Goal: Obtain resource: Obtain resource

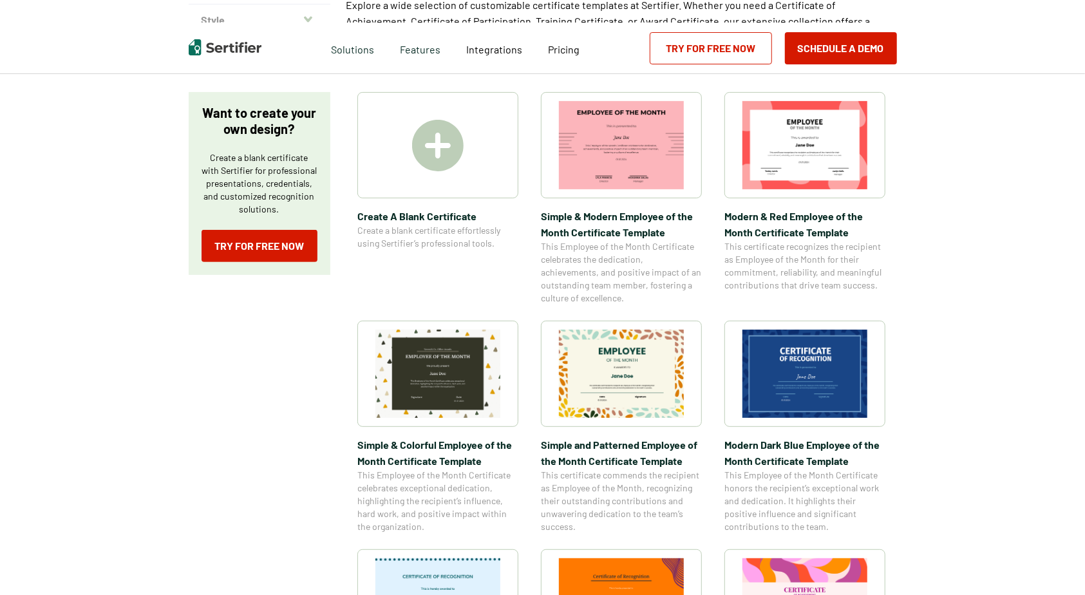
scroll to position [193, 0]
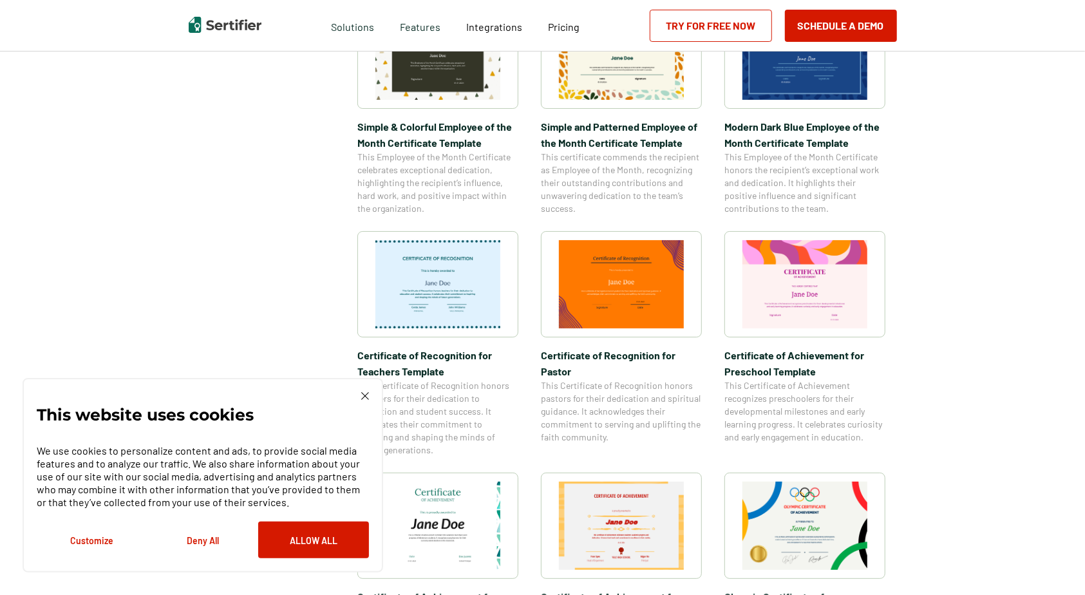
scroll to position [580, 0]
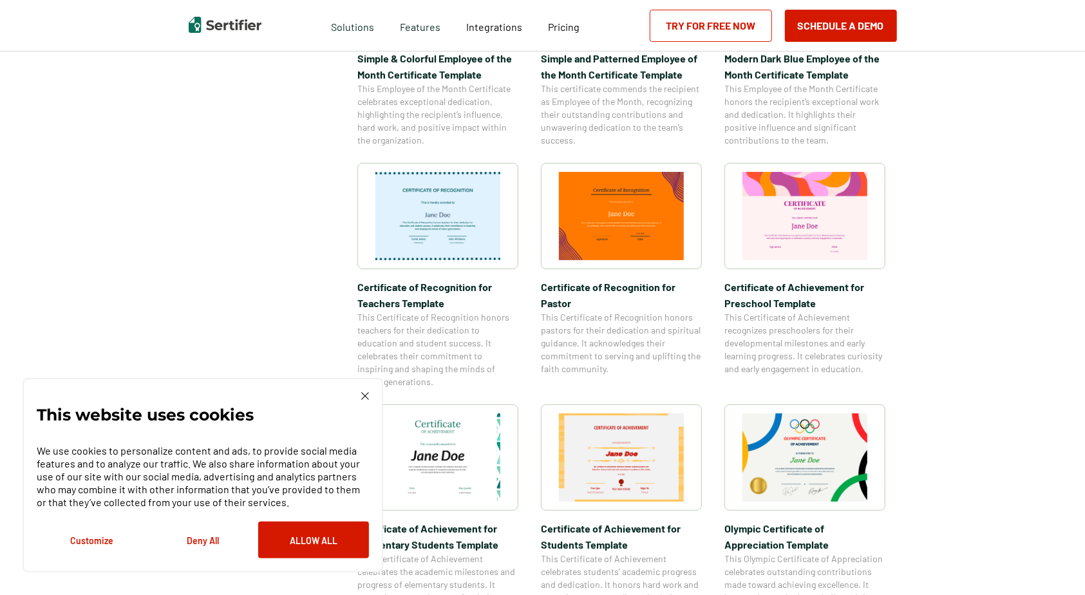
click at [361, 398] on div "This website uses cookies We use cookies to personalize content and ads, to pro…" at bounding box center [203, 475] width 332 height 166
click at [366, 396] on img at bounding box center [365, 396] width 8 height 8
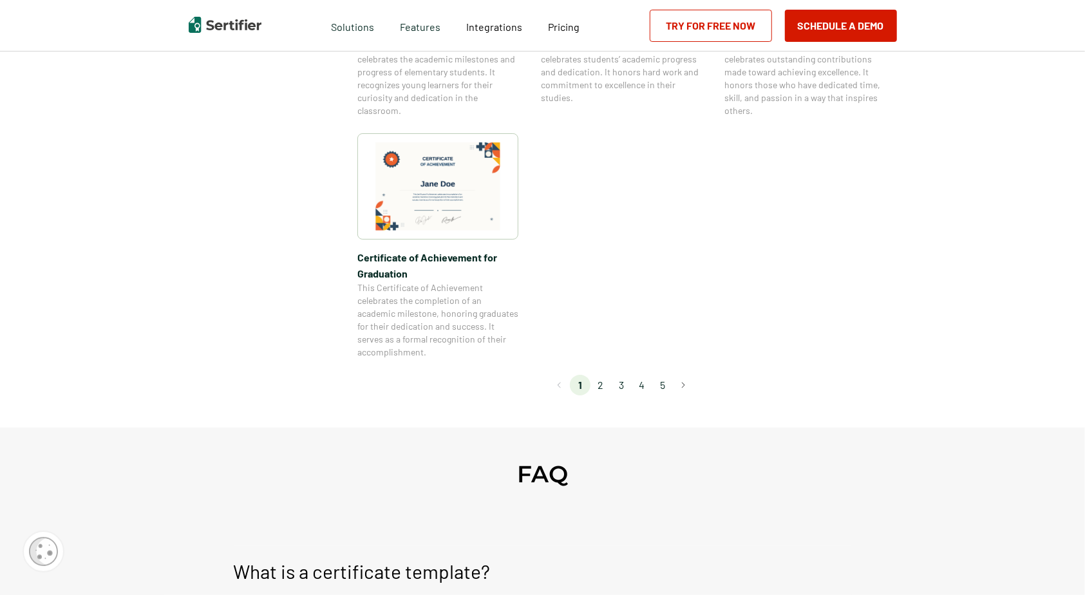
scroll to position [1159, 0]
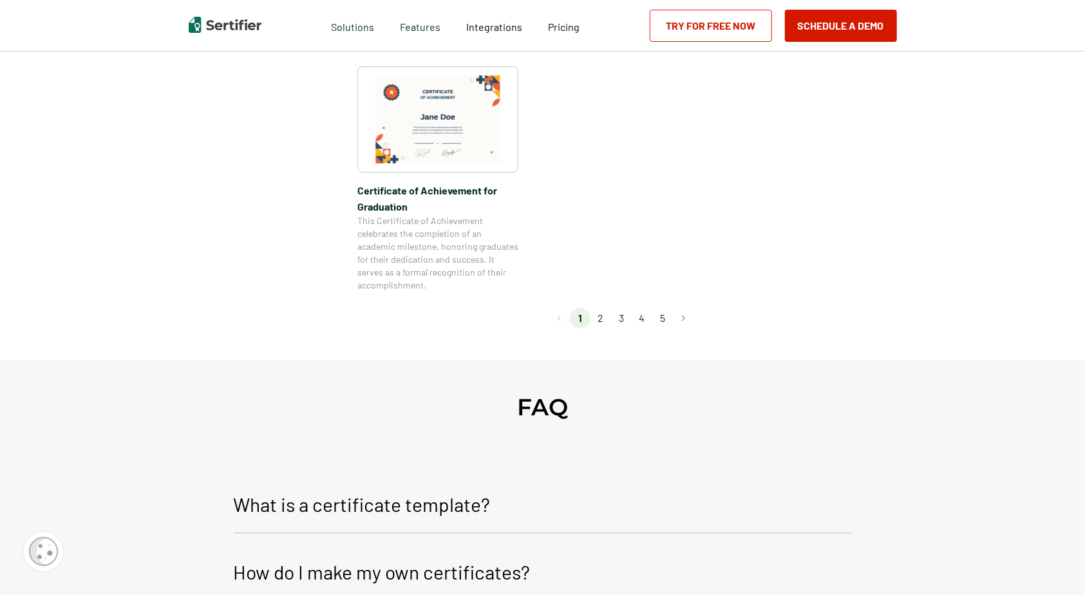
click at [605, 320] on li "2" at bounding box center [600, 318] width 21 height 21
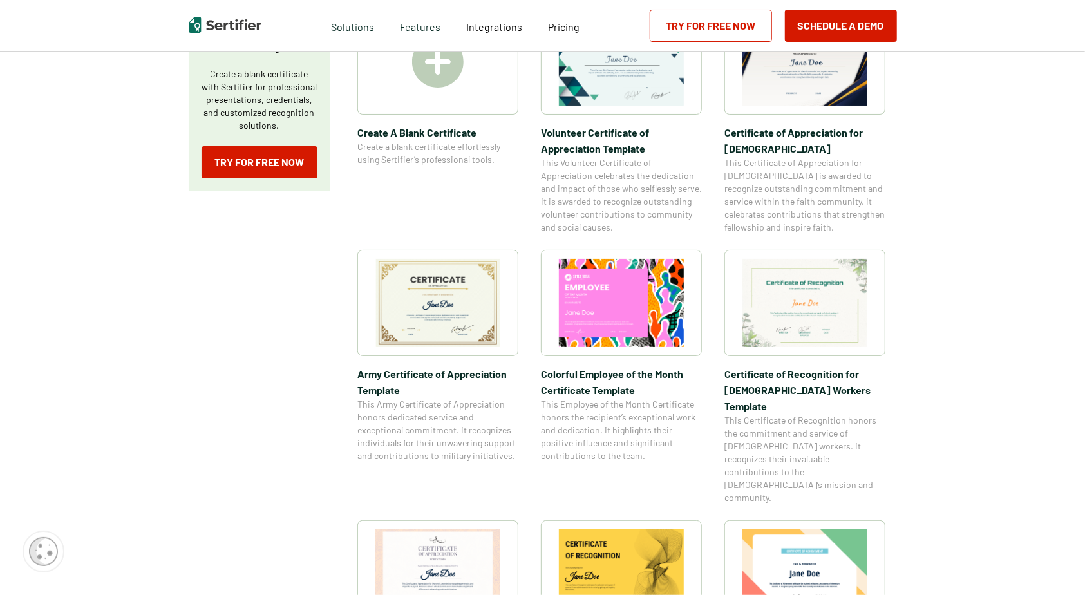
scroll to position [64, 0]
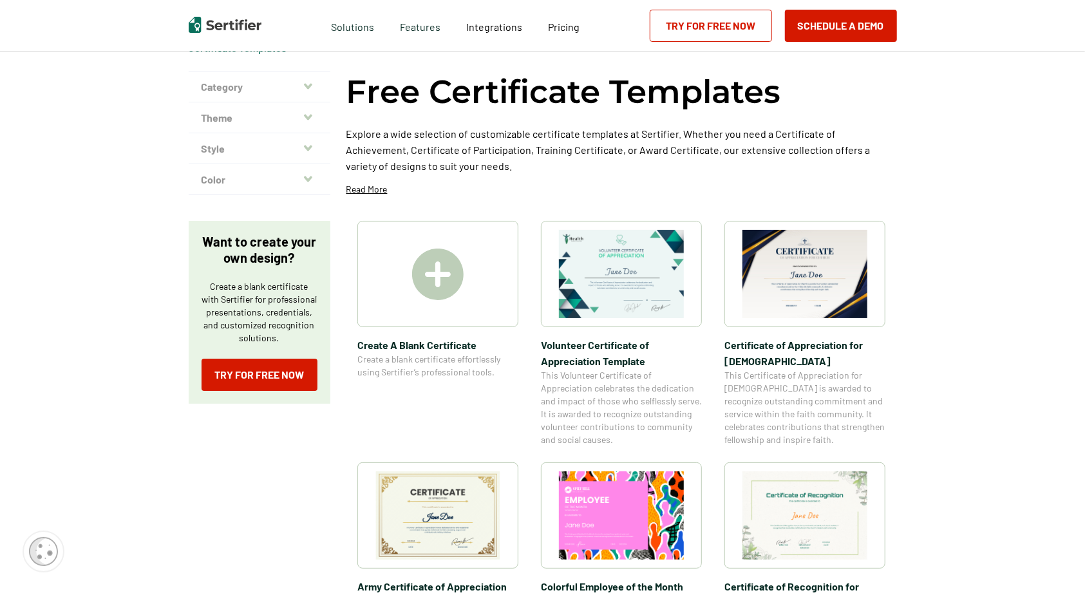
click at [788, 295] on img at bounding box center [804, 274] width 125 height 88
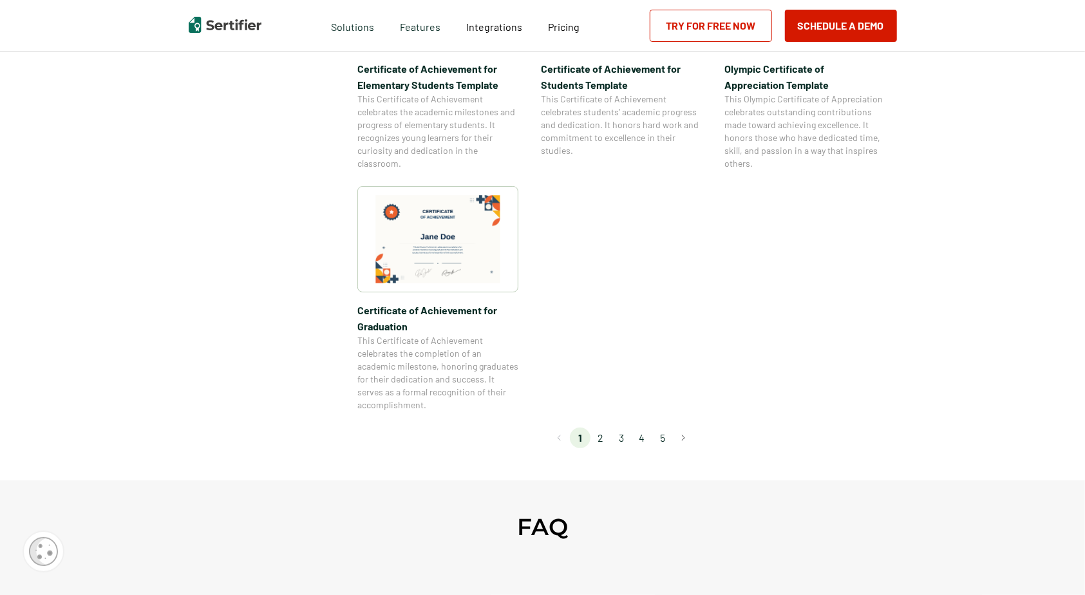
scroll to position [1095, 0]
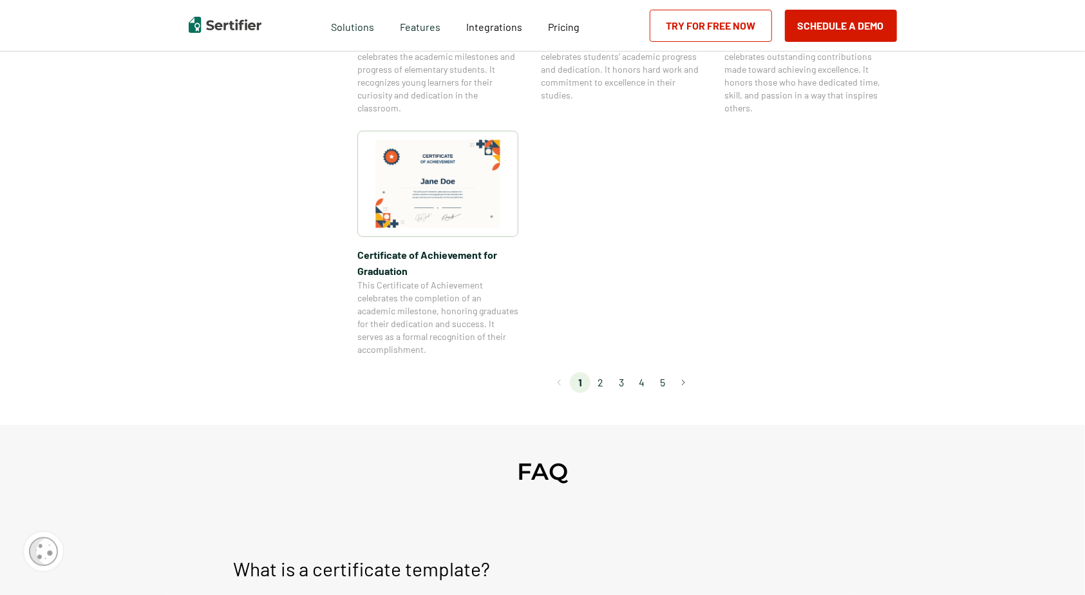
click at [603, 384] on li "2" at bounding box center [600, 382] width 21 height 21
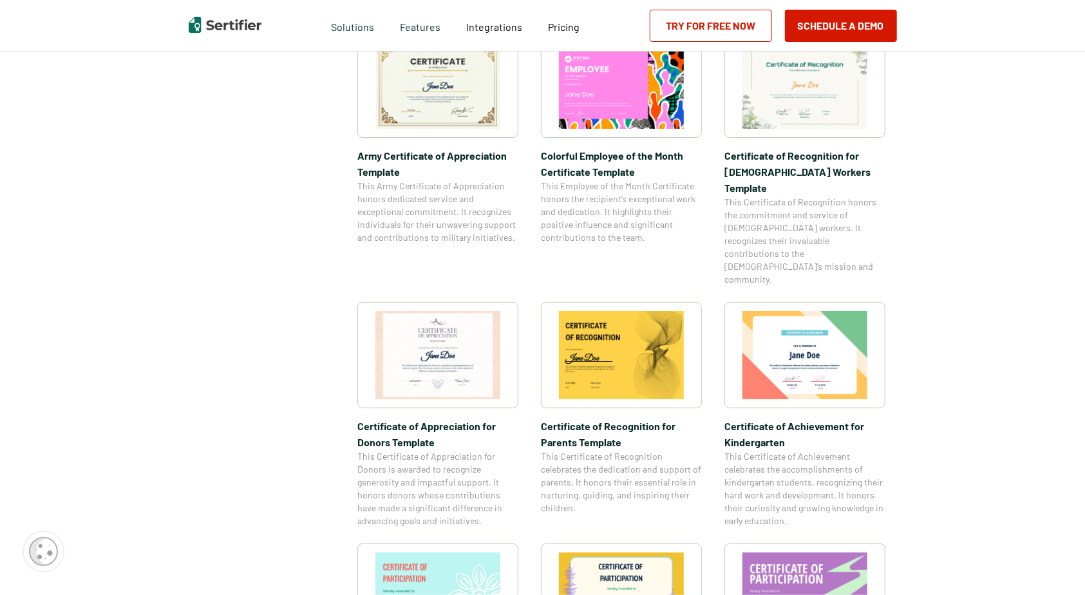
scroll to position [515, 0]
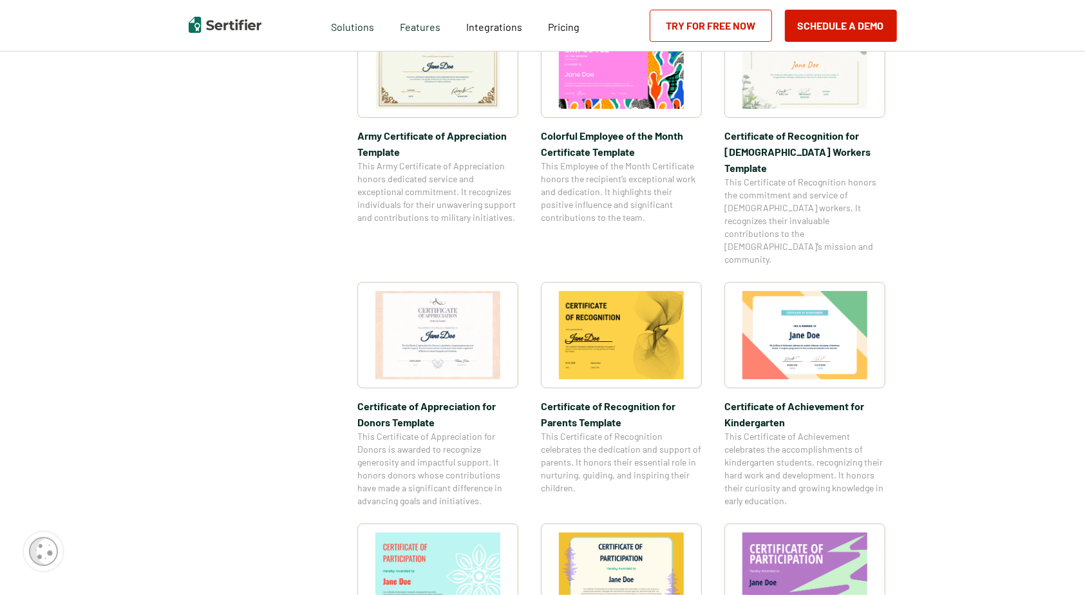
click at [797, 176] on span "This Certificate of Recognition honors the commitment and service of [DEMOGRAPH…" at bounding box center [804, 221] width 161 height 90
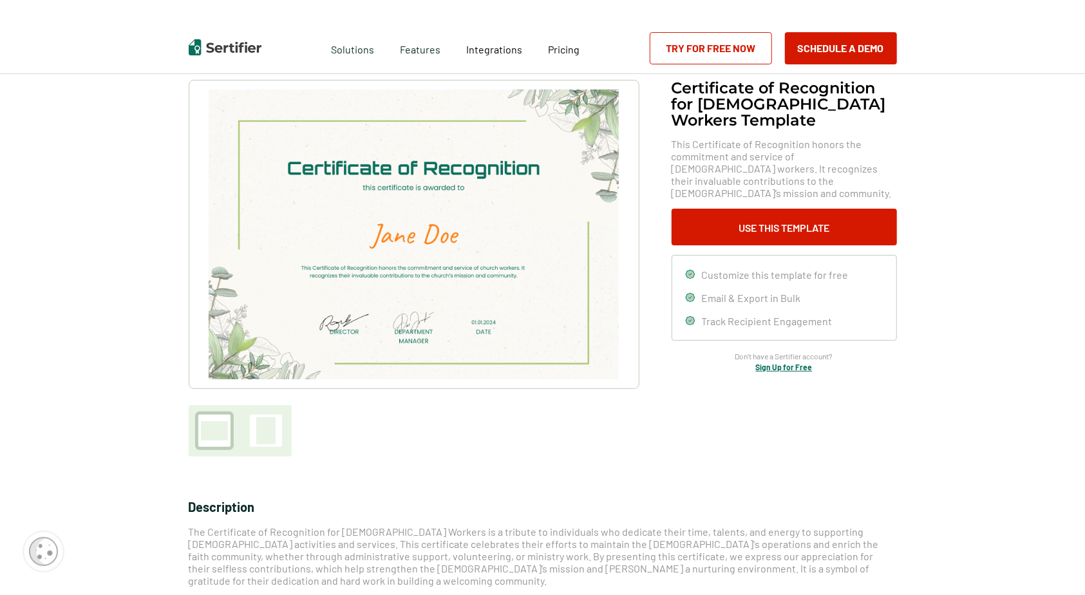
scroll to position [193, 0]
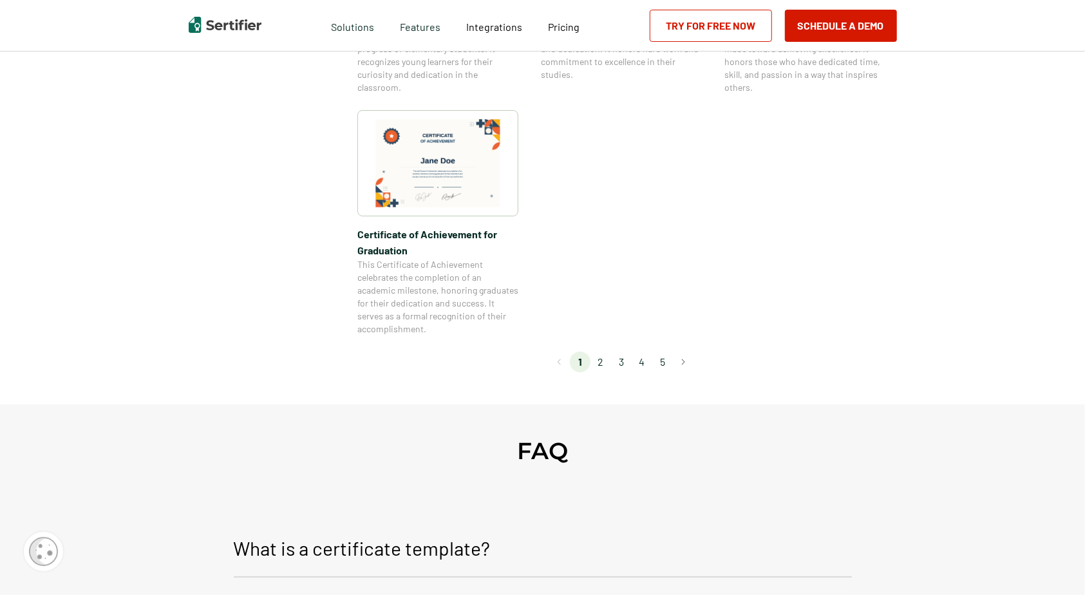
scroll to position [1159, 0]
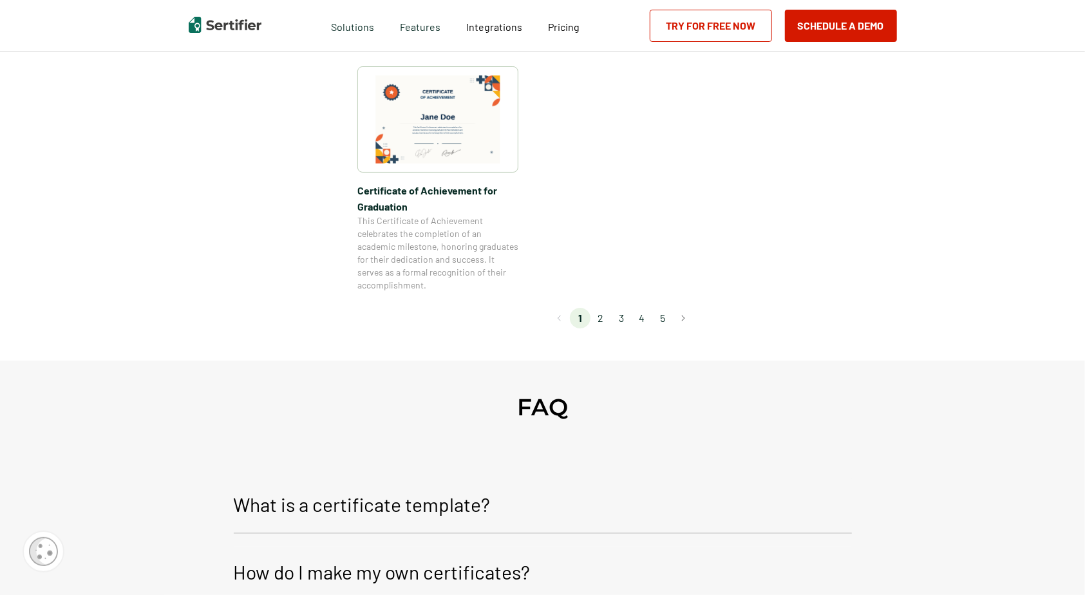
click at [623, 318] on li "3" at bounding box center [621, 318] width 21 height 21
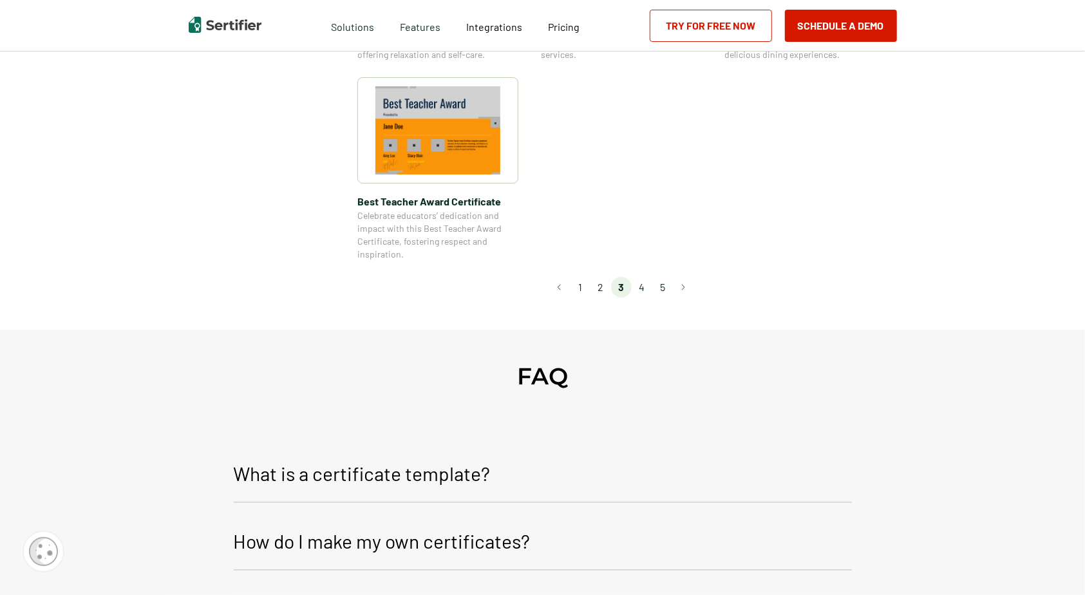
scroll to position [1030, 0]
click at [645, 287] on li "4" at bounding box center [642, 286] width 21 height 21
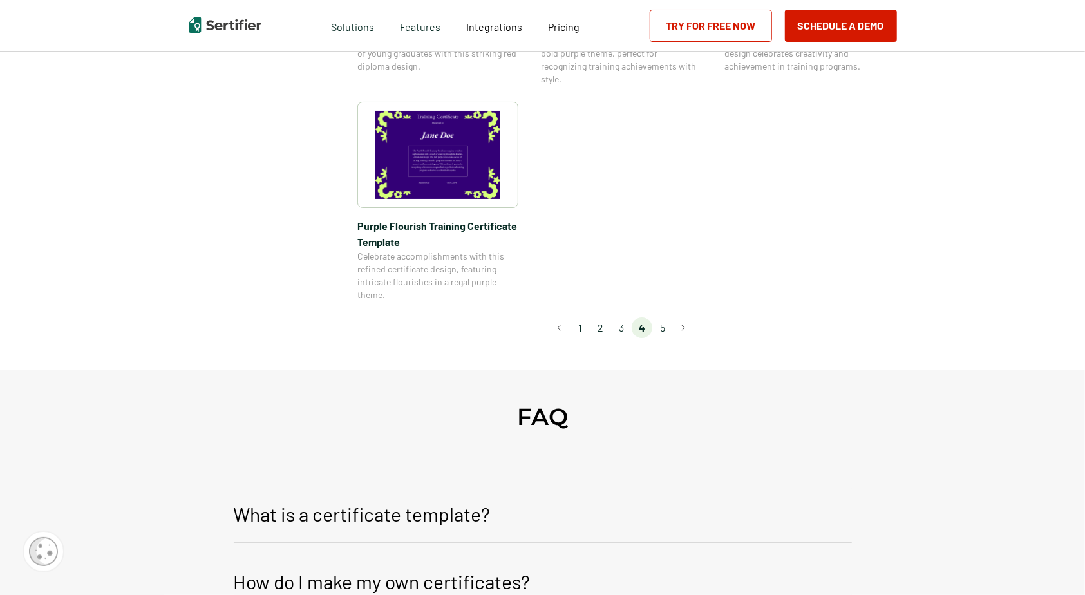
click at [663, 326] on li "5" at bounding box center [662, 327] width 21 height 21
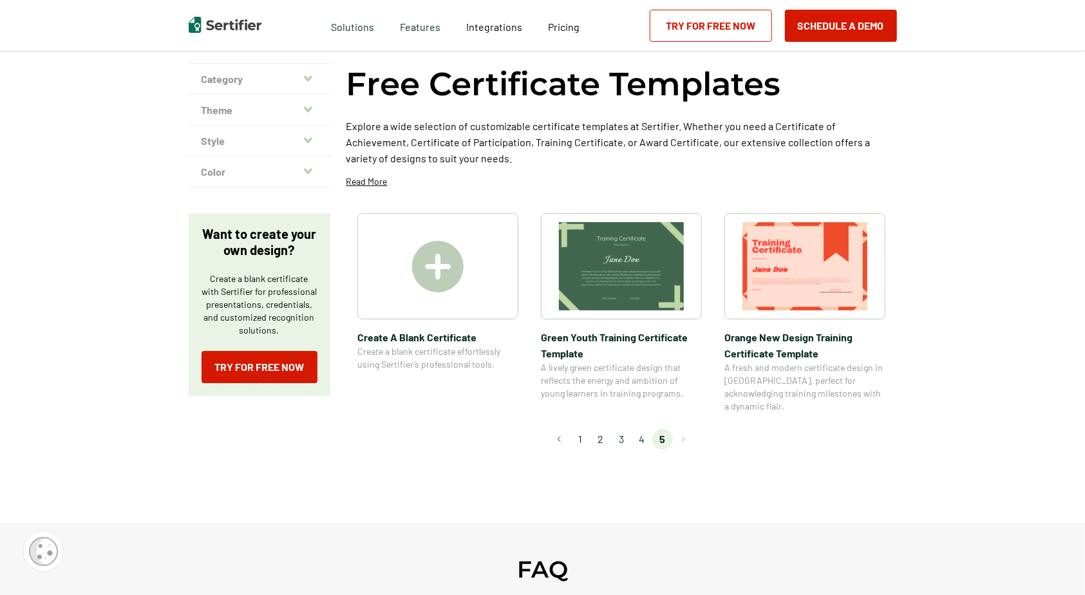
scroll to position [0, 0]
